Goal: Task Accomplishment & Management: Use online tool/utility

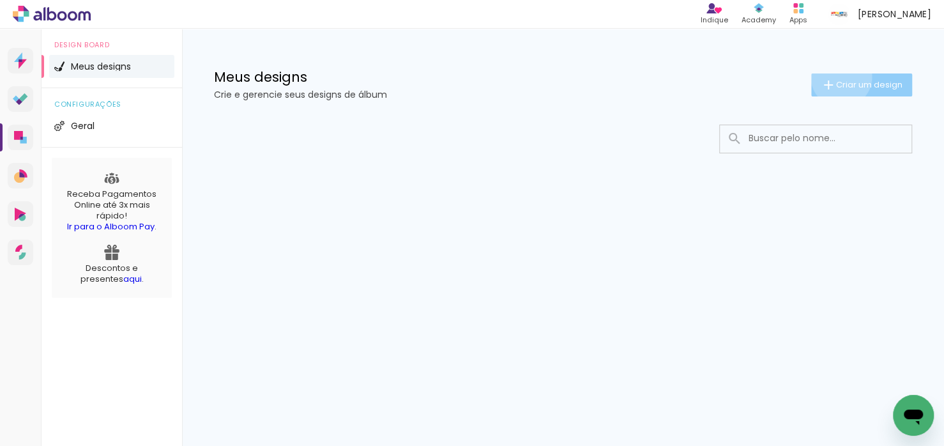
click at [839, 77] on paper-button "Criar um design" at bounding box center [861, 84] width 101 height 23
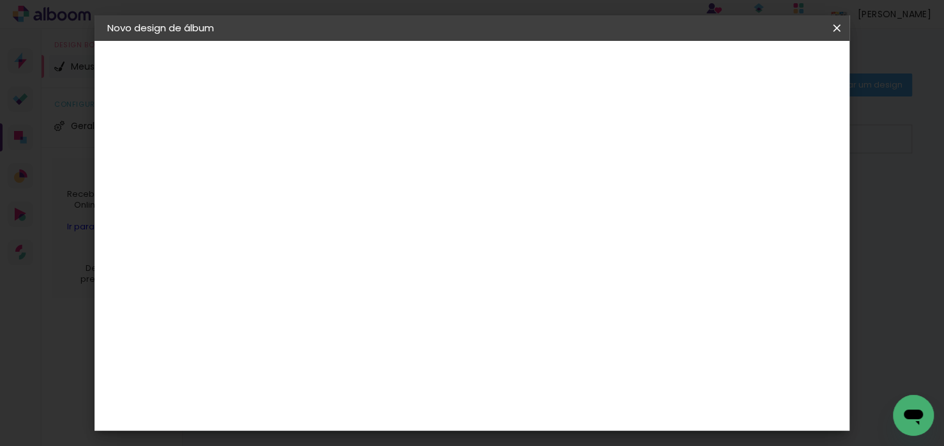
click at [316, 176] on input at bounding box center [316, 172] width 0 height 20
type input "teste"
type paper-input "teste"
click at [372, 79] on header "Informações Dê um título ao seu álbum. Avançar" at bounding box center [316, 79] width 111 height 76
click at [0, 0] on slot "Avançar" at bounding box center [0, 0] width 0 height 0
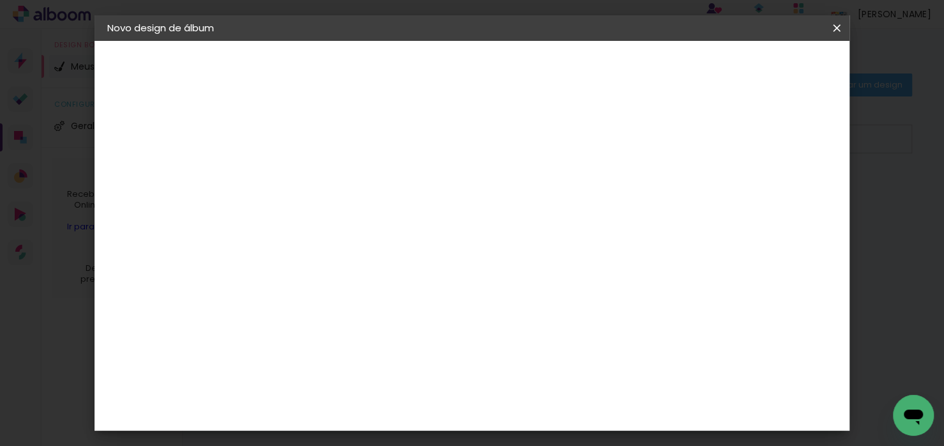
click at [521, 184] on paper-item "Tamanho Livre" at bounding box center [464, 194] width 114 height 28
click at [521, 76] on paper-button "Avançar" at bounding box center [490, 68] width 63 height 22
click at [756, 68] on span "Iniciar design" at bounding box center [727, 67] width 58 height 9
click at [756, 66] on span "Iniciar design" at bounding box center [727, 67] width 58 height 9
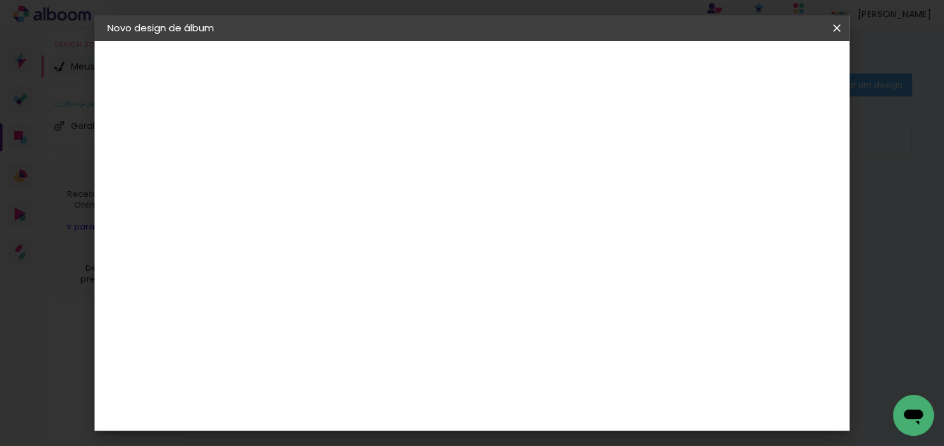
click at [756, 66] on span "Iniciar design" at bounding box center [727, 67] width 58 height 9
click at [527, 295] on div at bounding box center [524, 344] width 425 height 213
click at [745, 144] on div "Mostrar sangria" at bounding box center [735, 147] width 85 height 16
type paper-checkbox "on"
click at [756, 69] on span "Iniciar design" at bounding box center [727, 67] width 58 height 9
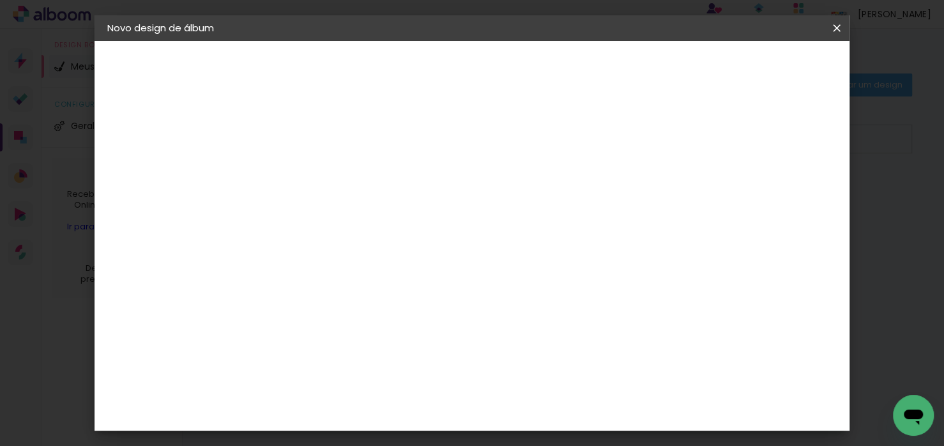
click at [178, 79] on div "1. Informações Preenchendo título... teste 2. Especificações Fornecedor Escolhe…" at bounding box center [178, 60] width 166 height 38
click at [178, 158] on div "Tamanho livre" at bounding box center [156, 158] width 44 height 18
click at [377, 198] on input "Brasil" at bounding box center [330, 204] width 93 height 16
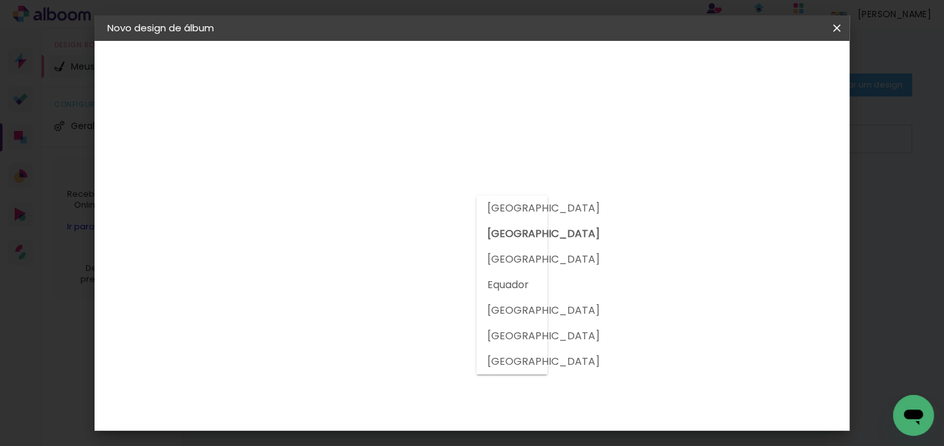
click at [392, 232] on paper-input-container at bounding box center [336, 243] width 112 height 29
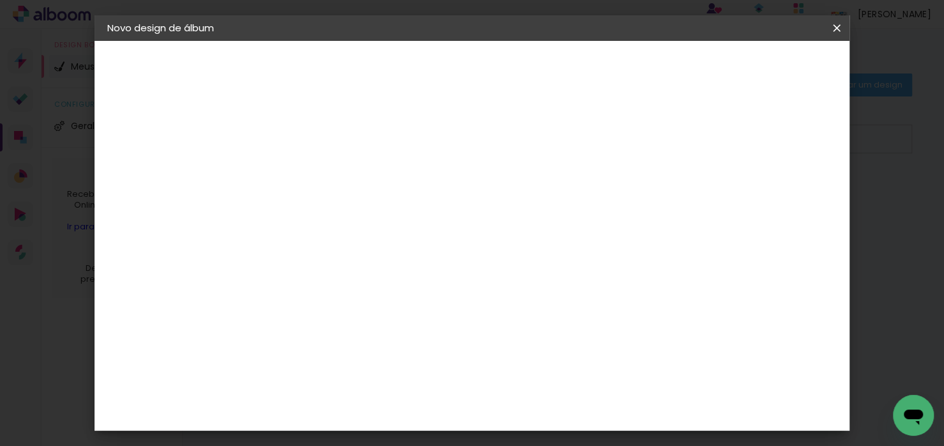
click at [377, 199] on input "Brasil" at bounding box center [330, 204] width 93 height 16
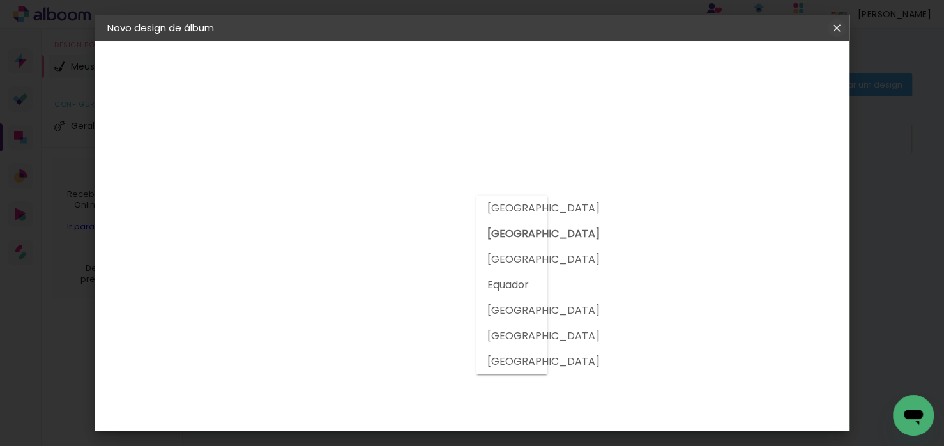
click at [834, 33] on iron-icon at bounding box center [836, 28] width 15 height 13
